Goal: Task Accomplishment & Management: Manage account settings

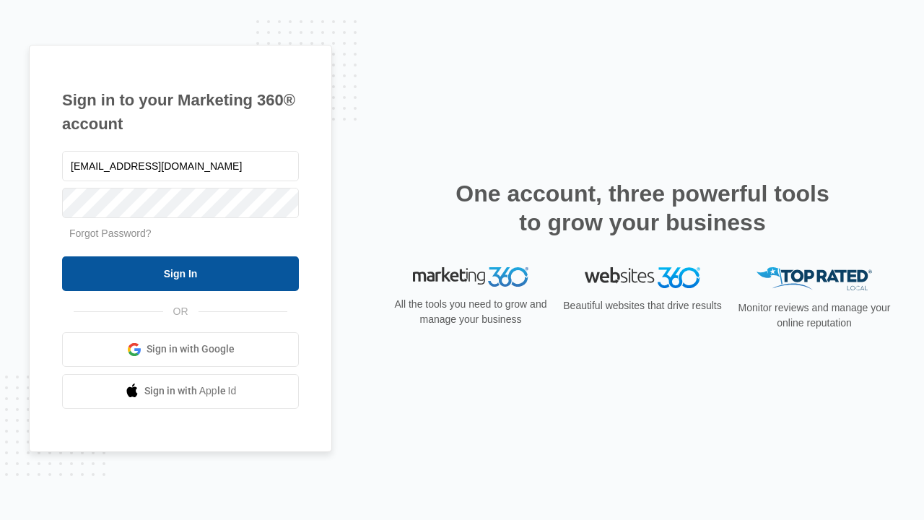
click at [180, 273] on input "Sign In" at bounding box center [180, 273] width 237 height 35
